Goal: Transaction & Acquisition: Purchase product/service

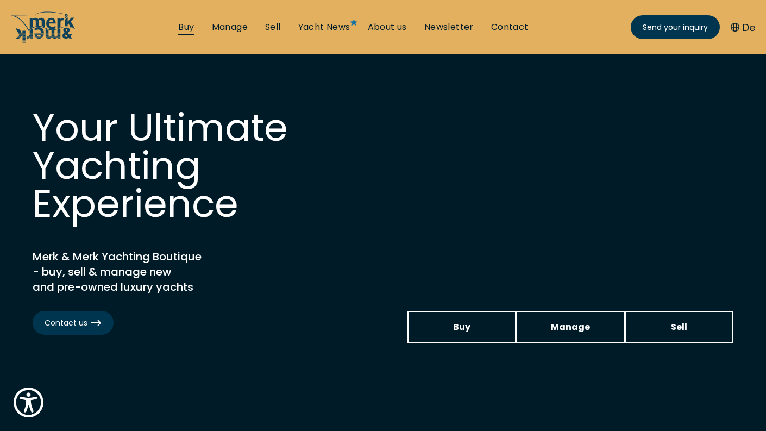
click at [184, 27] on link "Buy" at bounding box center [186, 27] width 16 height 12
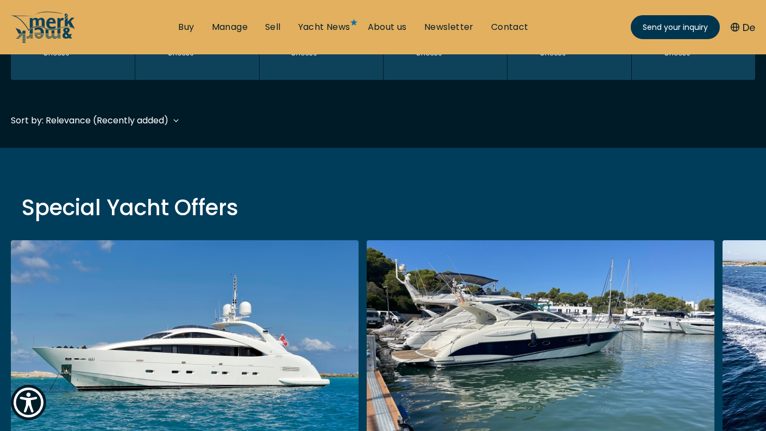
scroll to position [198, 0]
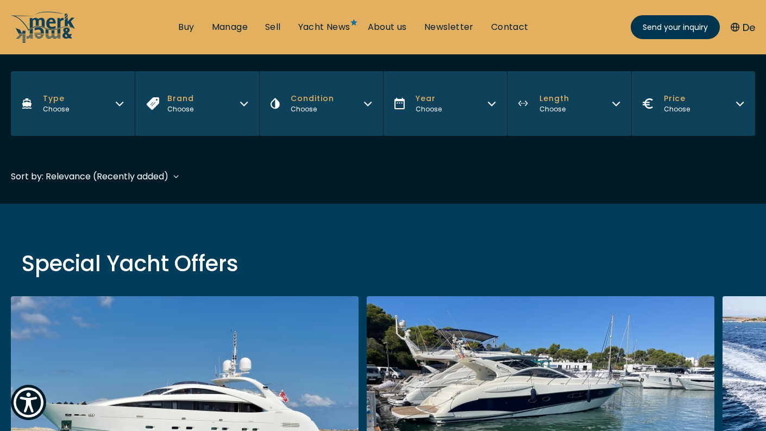
click at [224, 112] on button "Brand Choose" at bounding box center [197, 103] width 124 height 65
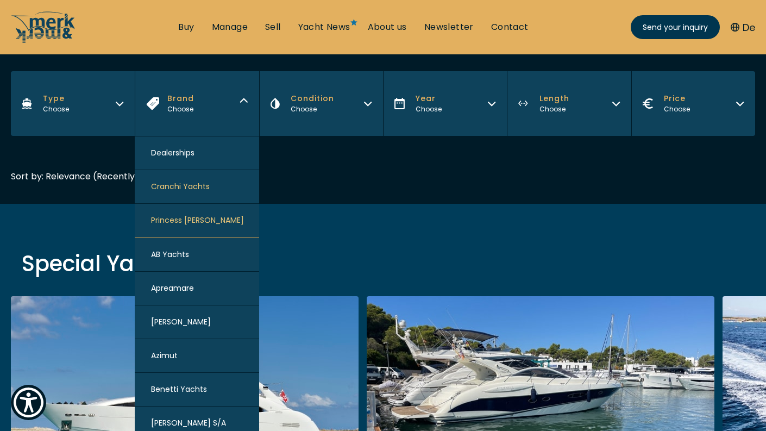
click at [190, 216] on span "Princess [PERSON_NAME]" at bounding box center [197, 220] width 93 height 11
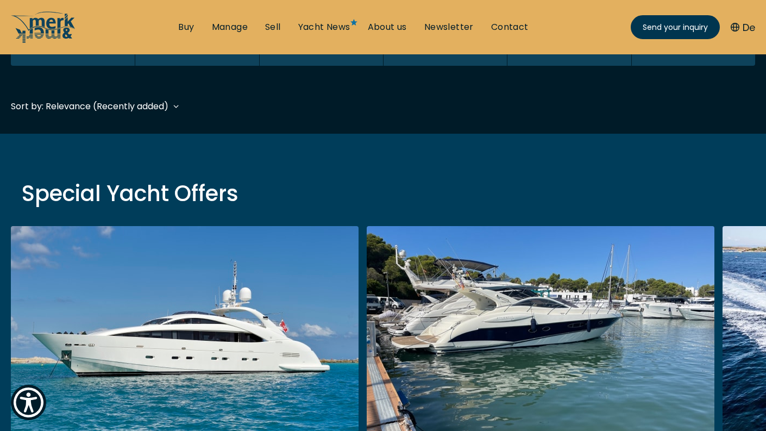
scroll to position [269, 0]
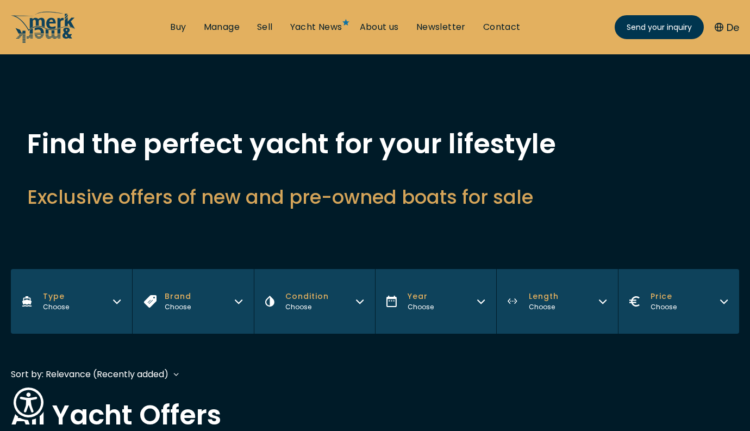
click at [238, 300] on icon "button" at bounding box center [238, 299] width 9 height 9
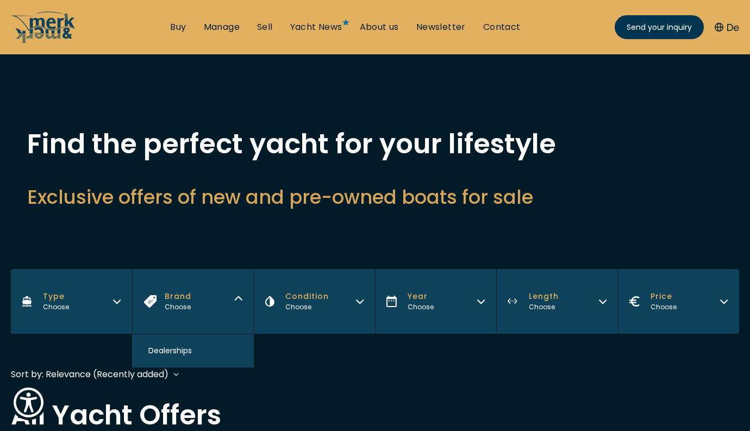
click at [235, 313] on button "Brand Choose" at bounding box center [192, 301] width 121 height 65
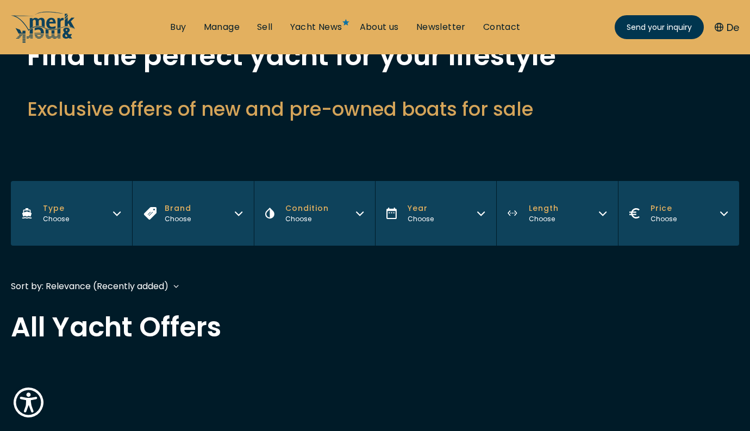
scroll to position [144, 0]
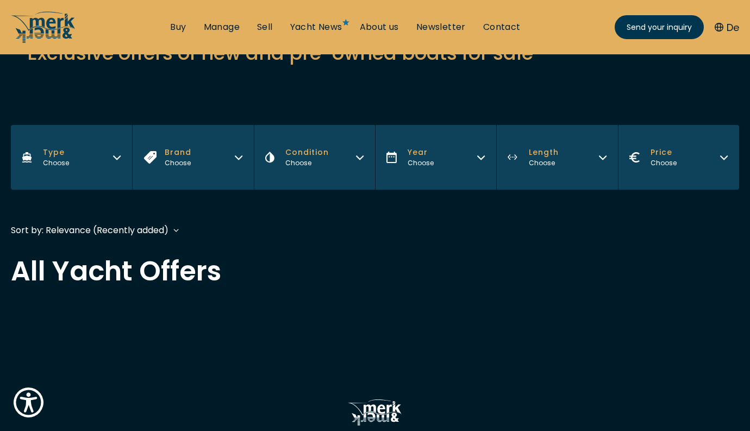
click at [238, 158] on icon "button" at bounding box center [238, 157] width 7 height 3
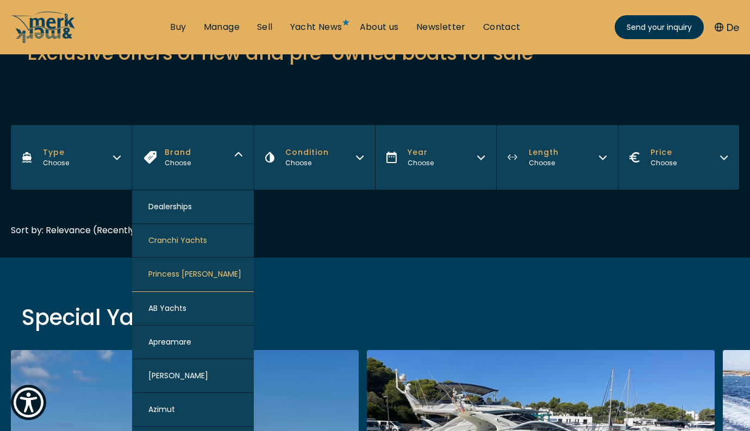
click at [213, 276] on button "Princess [PERSON_NAME]" at bounding box center [192, 274] width 121 height 34
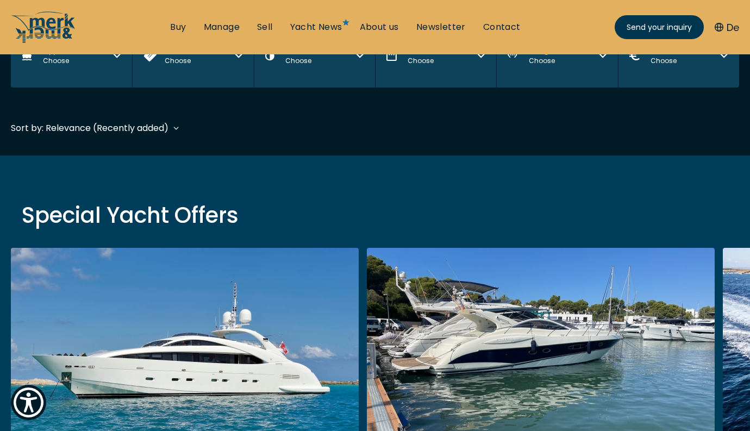
scroll to position [269, 0]
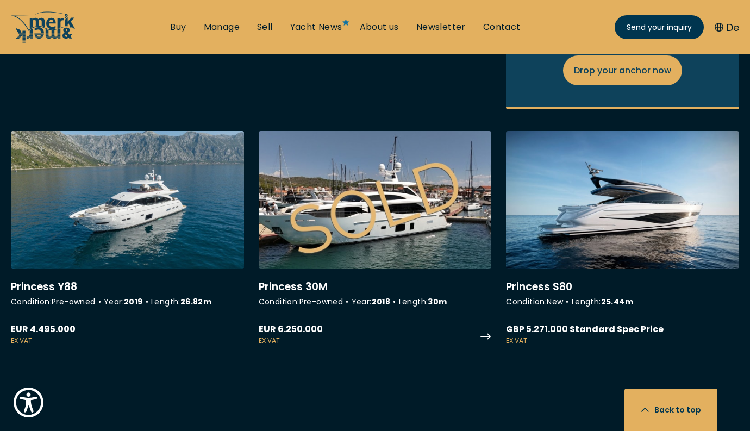
scroll to position [896, 0]
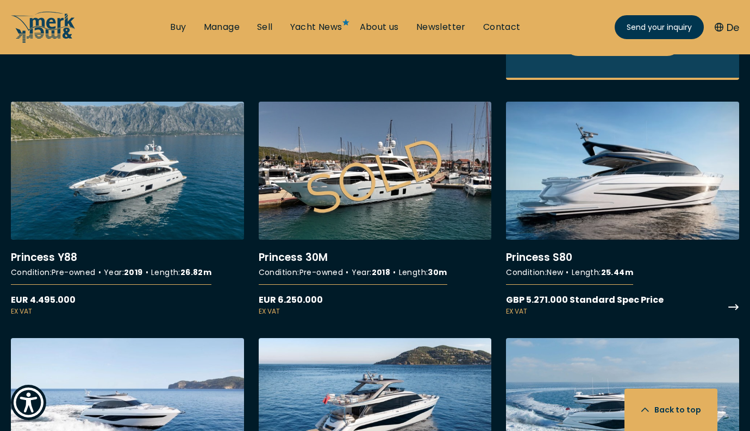
click at [593, 190] on link "More details about Princess S80" at bounding box center [622, 209] width 233 height 215
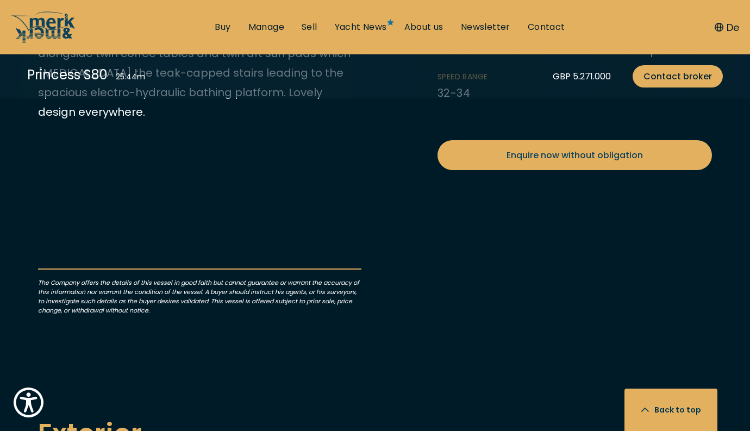
scroll to position [544, 0]
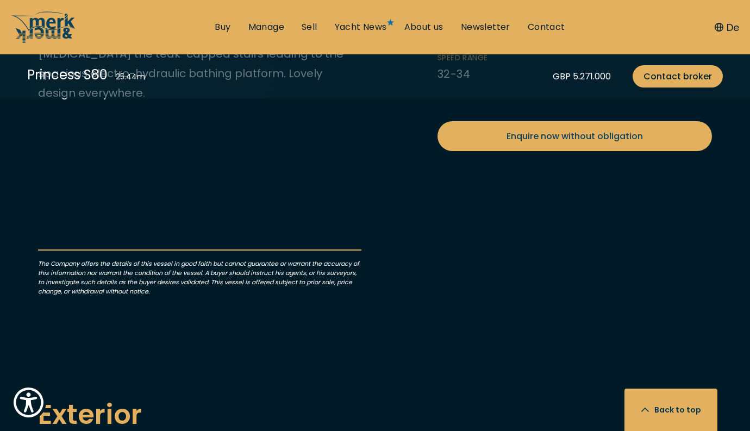
drag, startPoint x: 529, startPoint y: 293, endPoint x: 596, endPoint y: 293, distance: 66.8
click at [596, 39] on li "Engines 2 × MAN V12" at bounding box center [573, 19] width 91 height 39
copy li "2 × MAN V12"
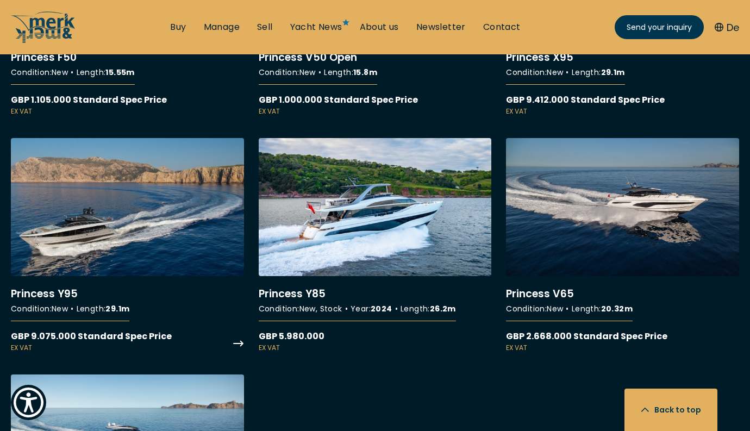
scroll to position [2032, 0]
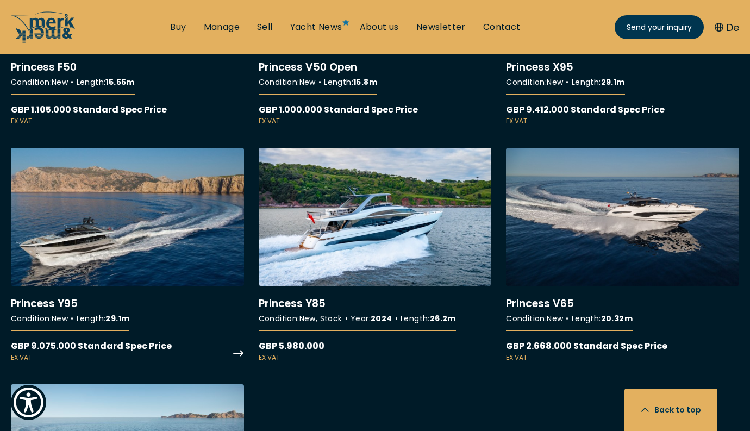
click at [149, 243] on link "More details about Princess Y95" at bounding box center [127, 255] width 233 height 215
